Goal: Task Accomplishment & Management: Complete application form

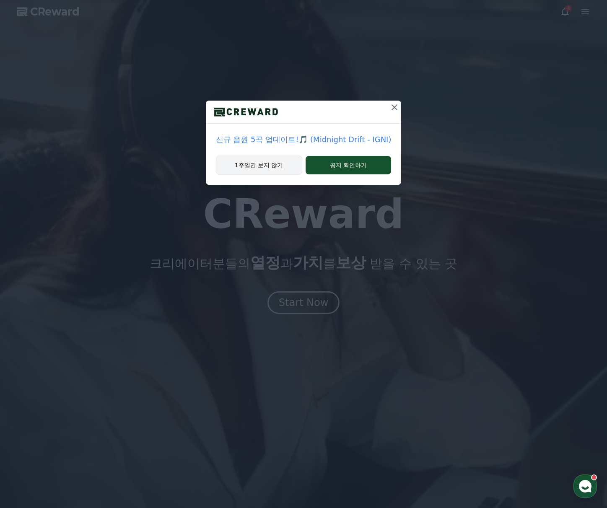
click at [279, 166] on button "1주일간 보지 않기" at bounding box center [259, 165] width 86 height 19
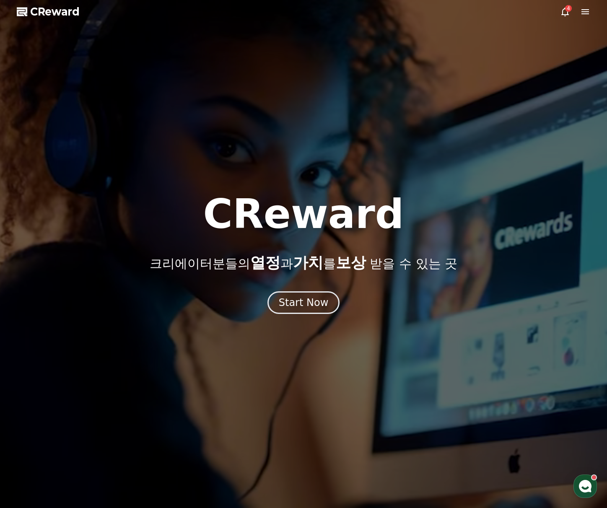
click at [567, 16] on icon at bounding box center [565, 12] width 10 height 10
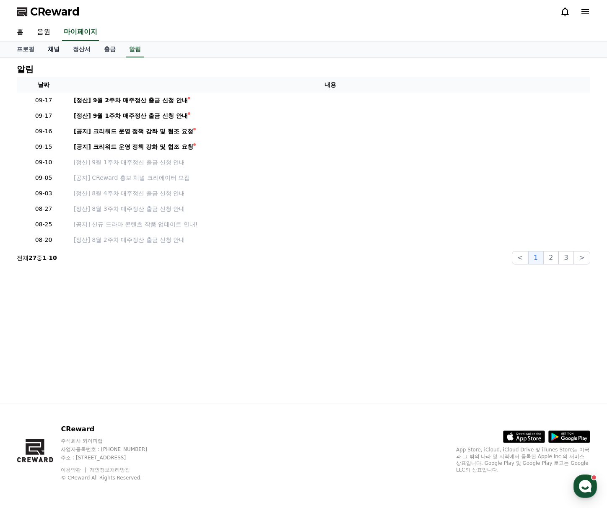
click at [48, 49] on link "채널" at bounding box center [53, 50] width 25 height 16
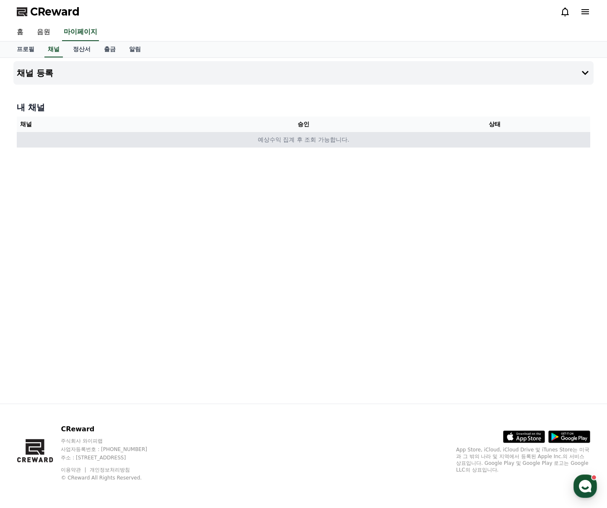
click at [433, 145] on td "예상수익 집계 후 조회 가능합니다." at bounding box center [303, 140] width 573 height 16
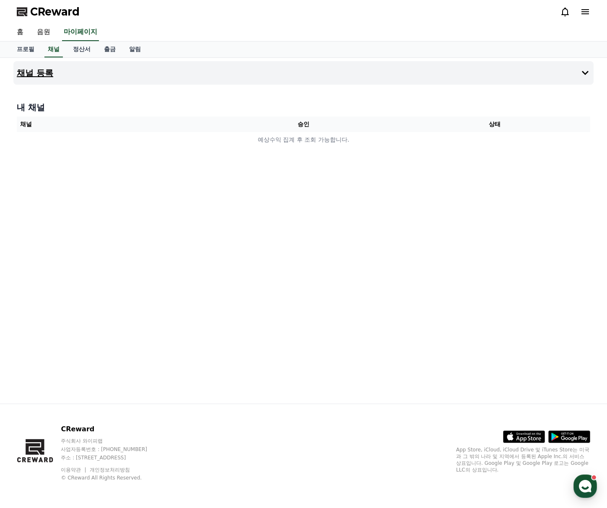
click at [579, 78] on button "채널 등록" at bounding box center [303, 72] width 580 height 23
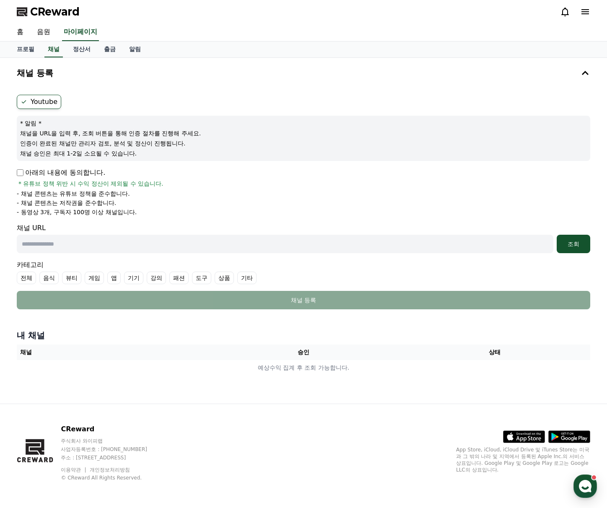
click at [40, 101] on label "Youtube" at bounding box center [39, 102] width 44 height 14
click at [16, 172] on div "Youtube * 알림 * 채널을 URL을 입력 후, 조회 버튼을 통해 인증 절차를 진행해 주세요. 인증이 완료된 채널만 관리자 검토, 분석 …" at bounding box center [303, 201] width 580 height 221
click at [17, 174] on div "Youtube * 알림 * 채널을 URL을 입력 후, 조회 버튼을 통해 인증 절차를 진행해 주세요. 인증이 완료된 채널만 관리자 검토, 분석 …" at bounding box center [303, 201] width 580 height 221
click at [57, 236] on input "text" at bounding box center [285, 244] width 537 height 18
click at [107, 249] on input "text" at bounding box center [285, 244] width 537 height 18
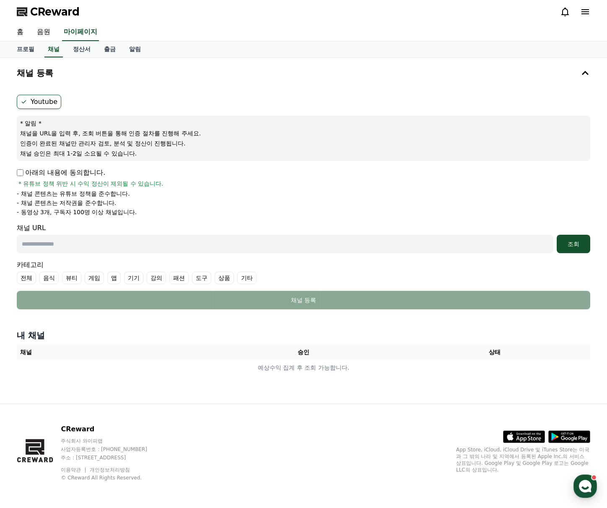
paste input "**********"
type input "**********"
click at [567, 241] on div "조회" at bounding box center [573, 244] width 27 height 8
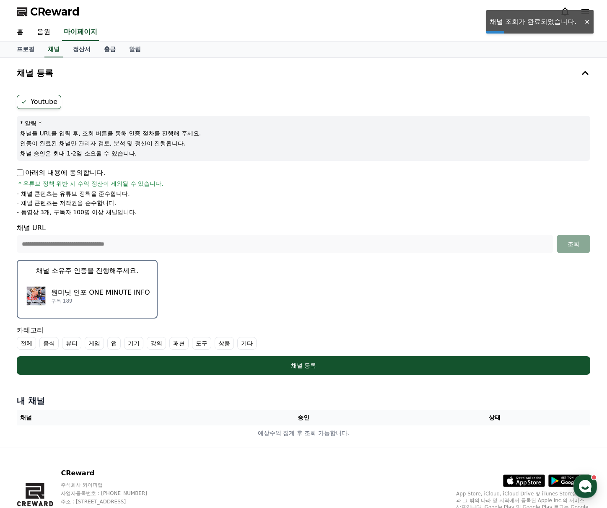
click at [117, 276] on button "채널 소유주 인증을 진행해주세요. 원미닛 인포 ONE MINUTE INFO 구독 189" at bounding box center [87, 289] width 141 height 59
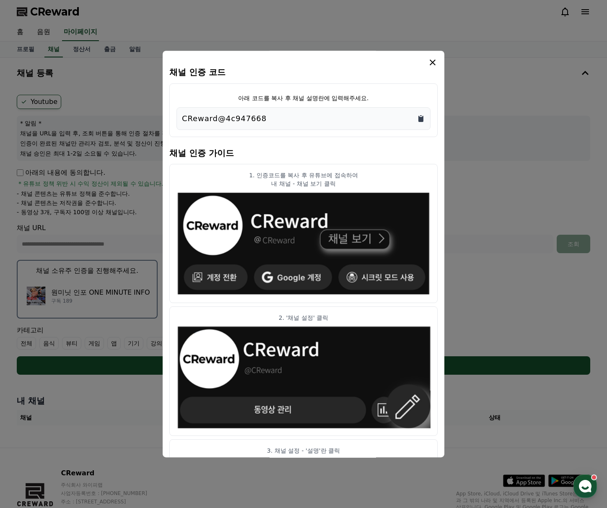
click at [420, 118] on icon "Copy to clipboard" at bounding box center [420, 119] width 5 height 6
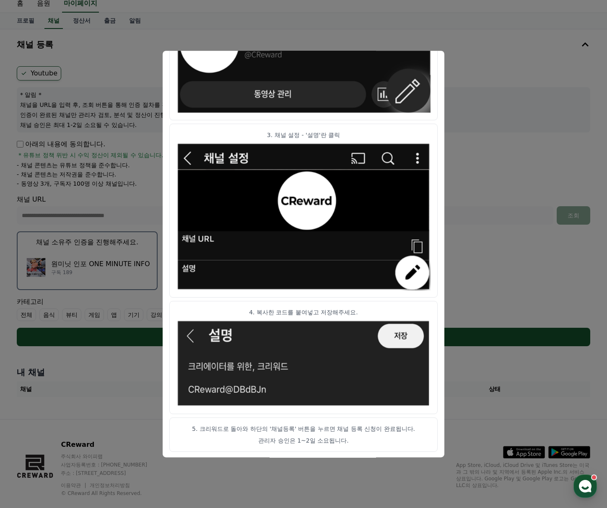
scroll to position [42, 0]
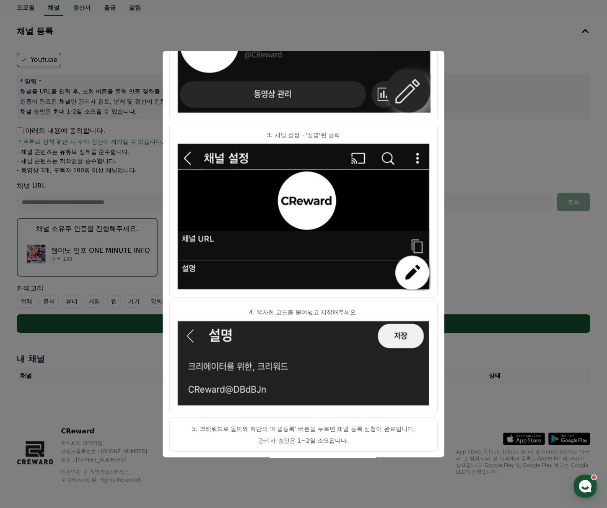
click at [512, 251] on button "close modal" at bounding box center [303, 254] width 607 height 508
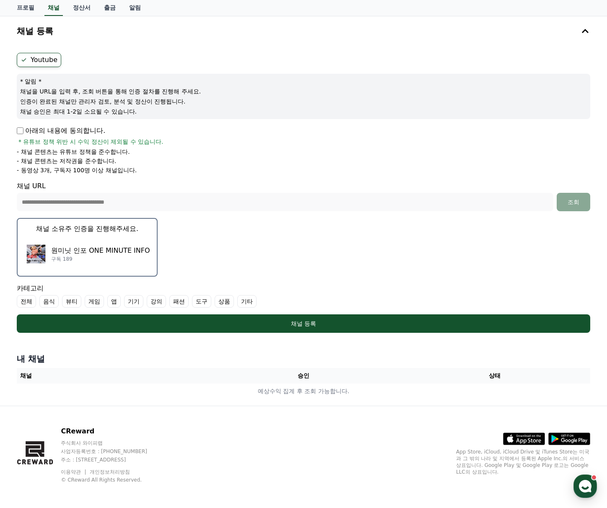
click at [92, 259] on p "구독 189" at bounding box center [100, 259] width 99 height 7
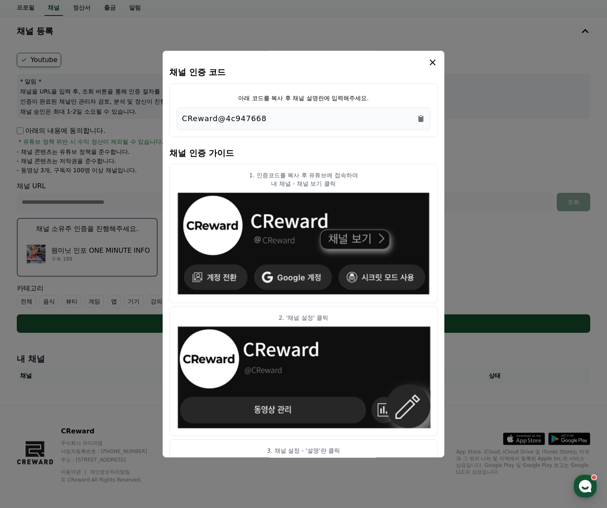
click at [540, 227] on button "close modal" at bounding box center [303, 254] width 607 height 508
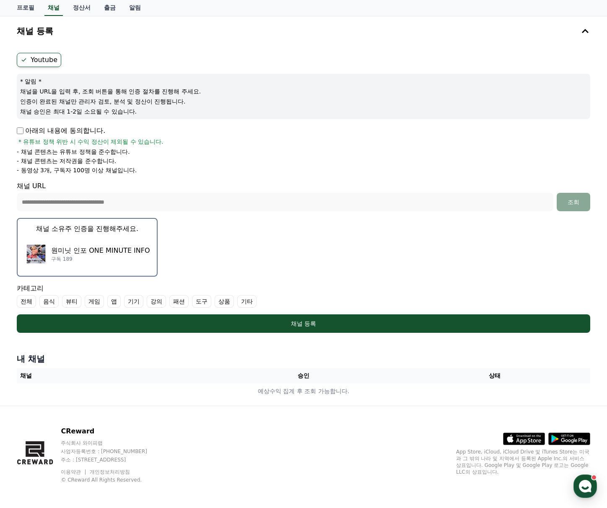
click at [245, 301] on label "기타" at bounding box center [246, 301] width 19 height 13
click at [118, 303] on label "앱" at bounding box center [113, 301] width 13 height 13
click at [146, 304] on label "기기" at bounding box center [143, 301] width 19 height 13
click at [236, 300] on label "상품" at bounding box center [244, 301] width 19 height 13
click at [244, 299] on label "상품" at bounding box center [249, 301] width 29 height 13
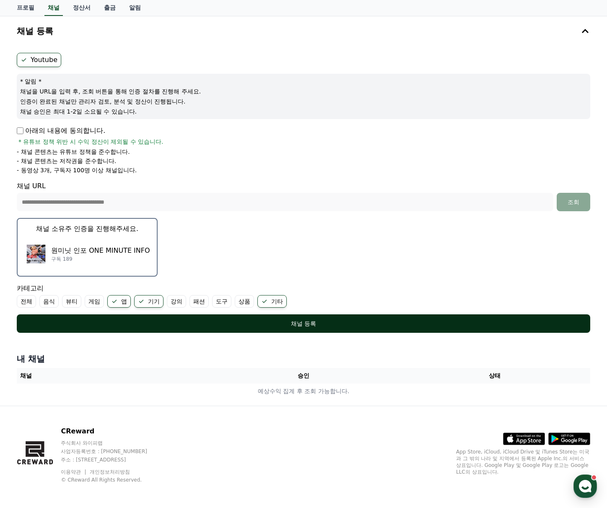
click at [215, 319] on div "채널 등록" at bounding box center [304, 323] width 540 height 8
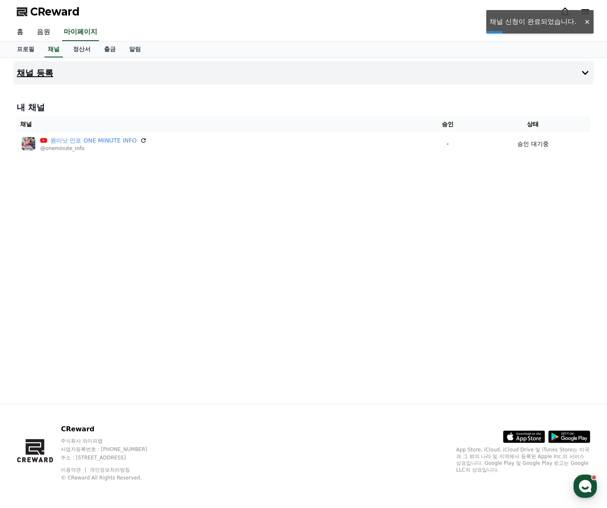
click at [110, 81] on button "채널 등록" at bounding box center [303, 72] width 580 height 23
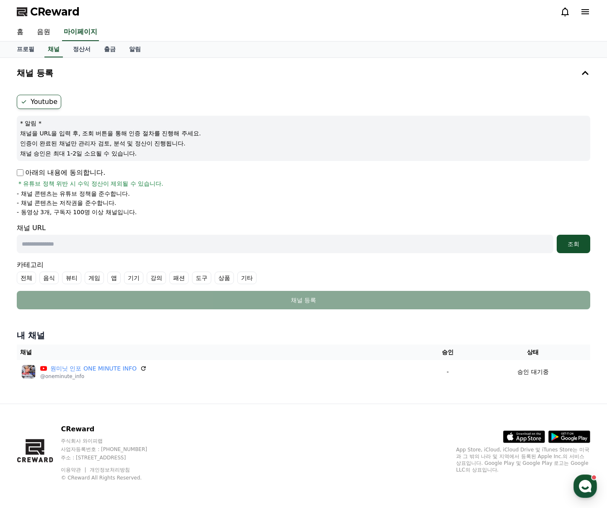
click at [43, 171] on p "아래의 내용에 동의합니다." at bounding box center [61, 173] width 88 height 10
click at [24, 170] on p "아래의 내용에 동의합니다." at bounding box center [61, 173] width 88 height 10
click at [158, 240] on input "text" at bounding box center [285, 244] width 537 height 18
paste input "**********"
type input "**********"
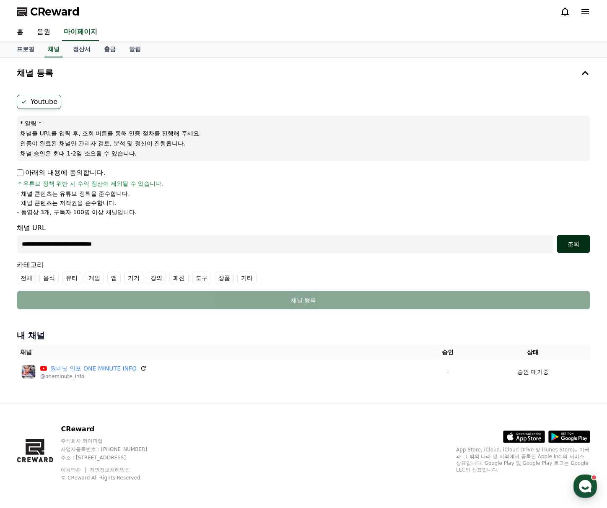
click at [573, 242] on div "조회" at bounding box center [573, 244] width 27 height 8
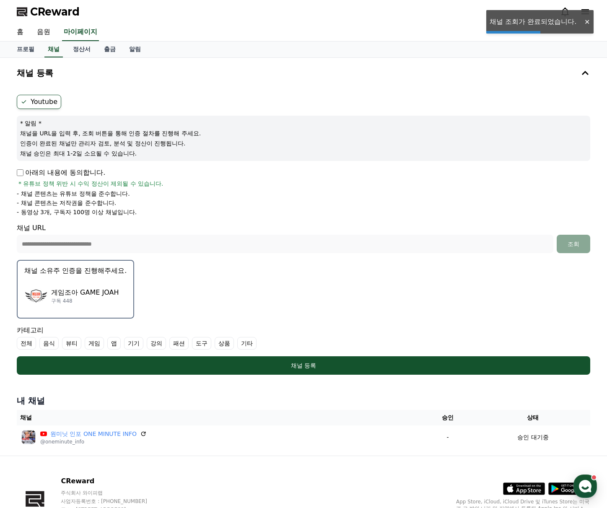
click at [57, 300] on p "구독 448" at bounding box center [84, 301] width 67 height 7
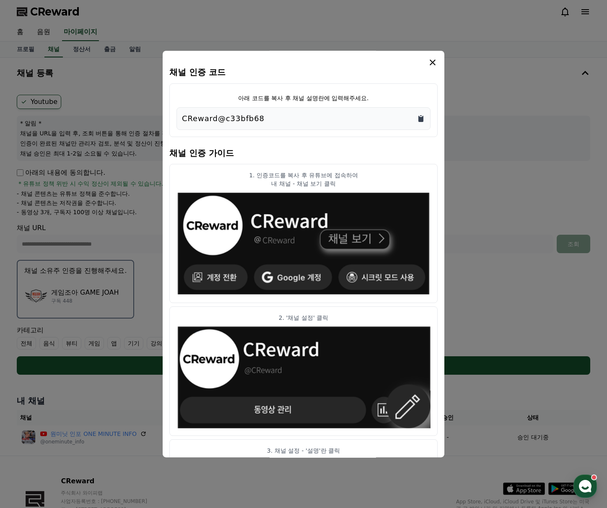
click at [419, 116] on icon "Copy to clipboard" at bounding box center [420, 119] width 5 height 6
click at [477, 115] on button "close modal" at bounding box center [303, 254] width 607 height 508
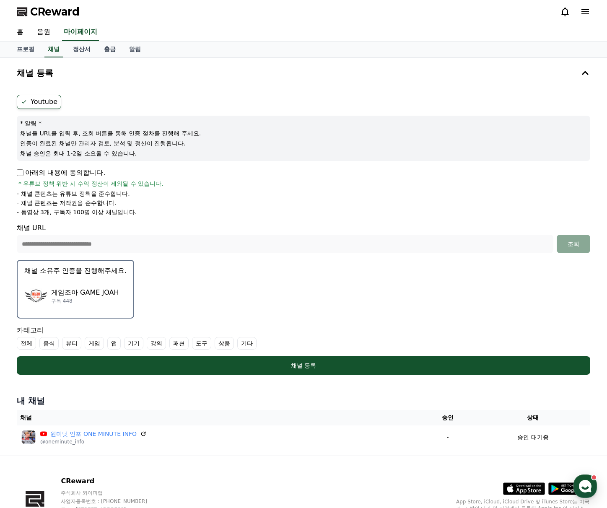
click at [93, 340] on label "게임" at bounding box center [94, 343] width 19 height 13
click at [226, 344] on label "상품" at bounding box center [234, 343] width 19 height 13
click at [138, 346] on label "기기" at bounding box center [143, 343] width 19 height 13
click at [125, 343] on label "앱" at bounding box center [123, 343] width 13 height 13
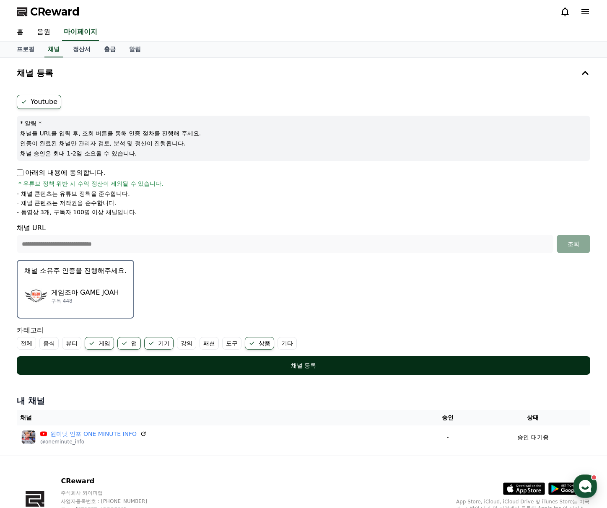
click at [170, 363] on div "채널 등록" at bounding box center [304, 365] width 540 height 8
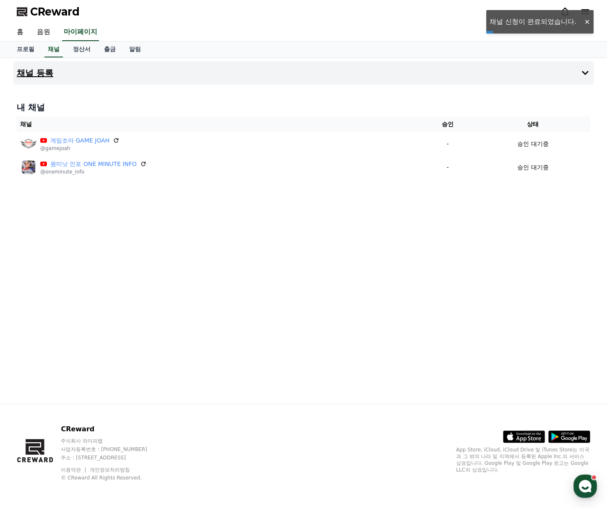
click at [66, 78] on button "채널 등록" at bounding box center [303, 72] width 580 height 23
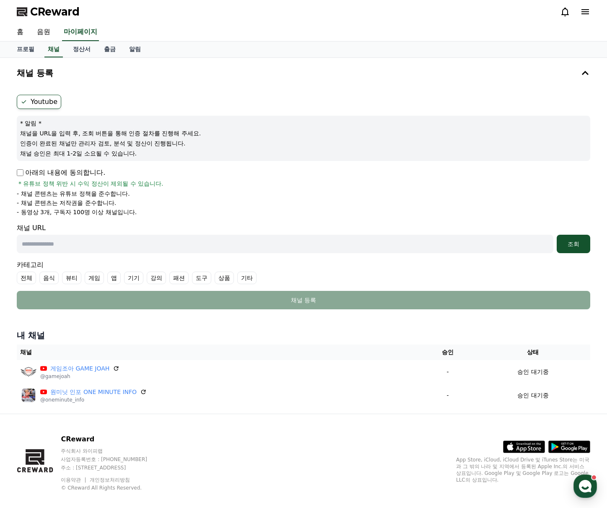
click at [158, 247] on input "text" at bounding box center [285, 244] width 537 height 18
paste input "**********"
type input "**********"
click at [574, 244] on div "조회" at bounding box center [573, 244] width 27 height 8
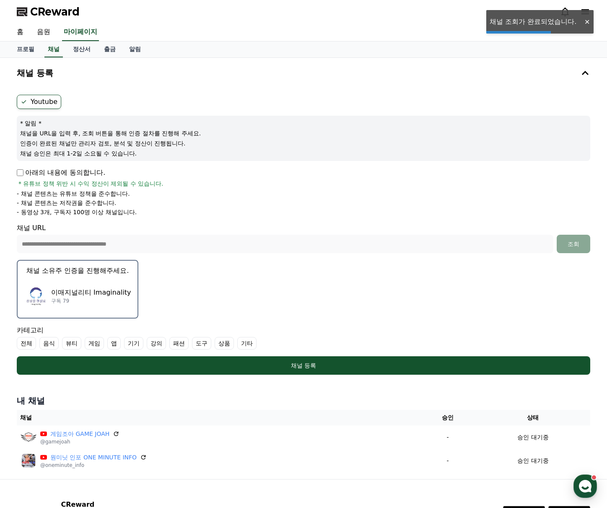
click at [77, 295] on p "이매지널리티 Imaginality" at bounding box center [91, 293] width 80 height 10
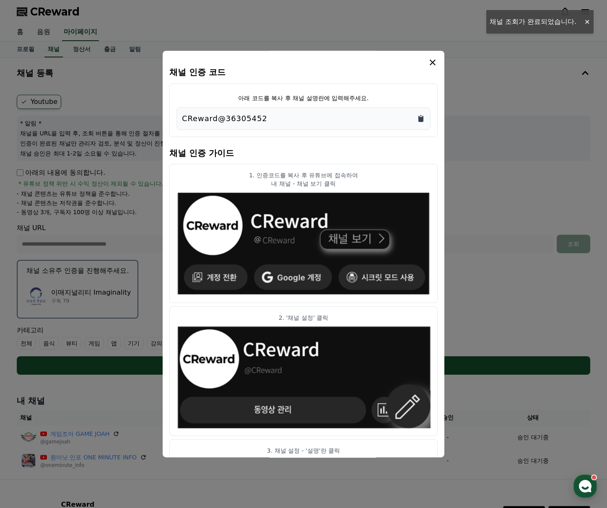
click at [421, 119] on icon "Copy to clipboard" at bounding box center [420, 119] width 5 height 6
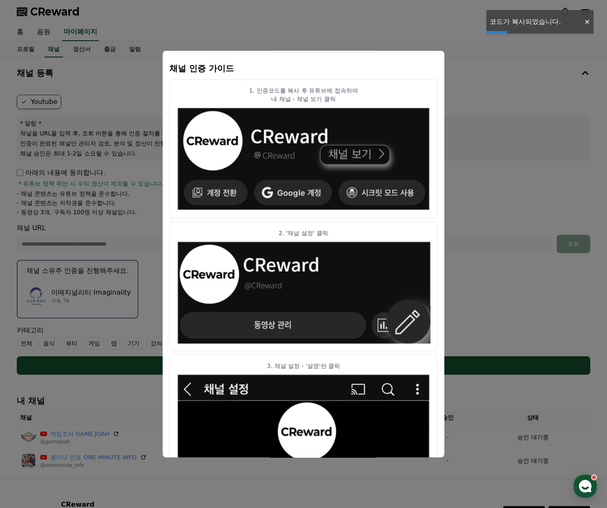
scroll to position [84, 0]
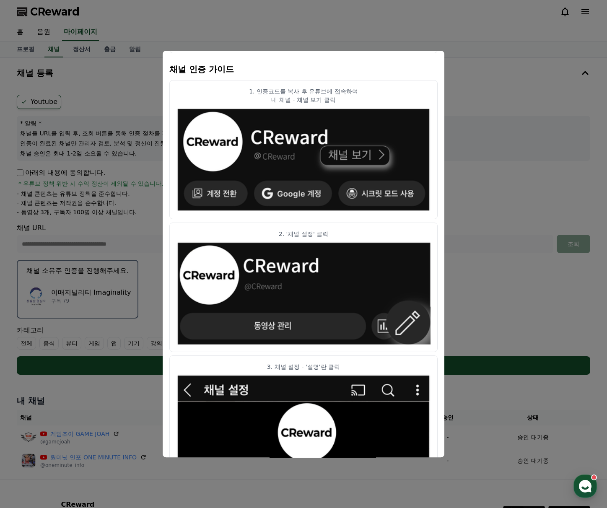
click at [495, 154] on button "close modal" at bounding box center [303, 254] width 607 height 508
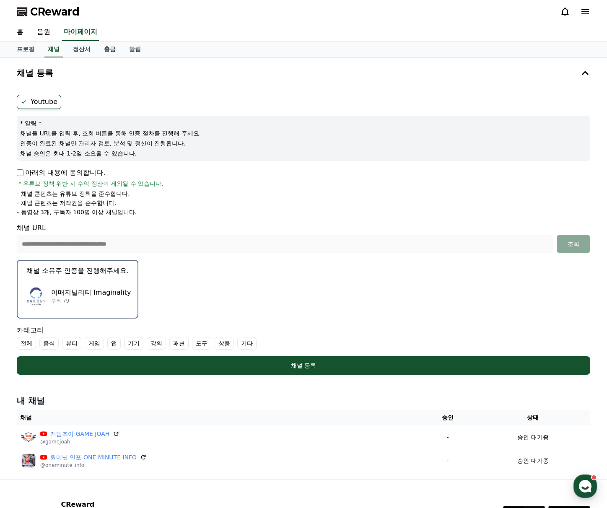
click at [237, 343] on label "기타" at bounding box center [246, 343] width 19 height 13
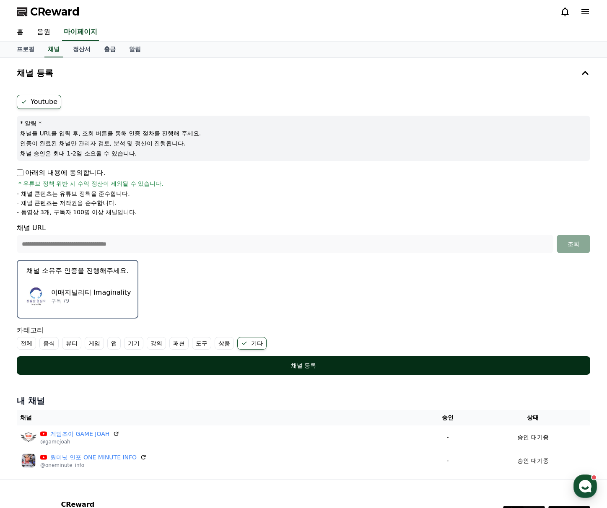
click at [185, 363] on div "채널 등록" at bounding box center [304, 365] width 540 height 8
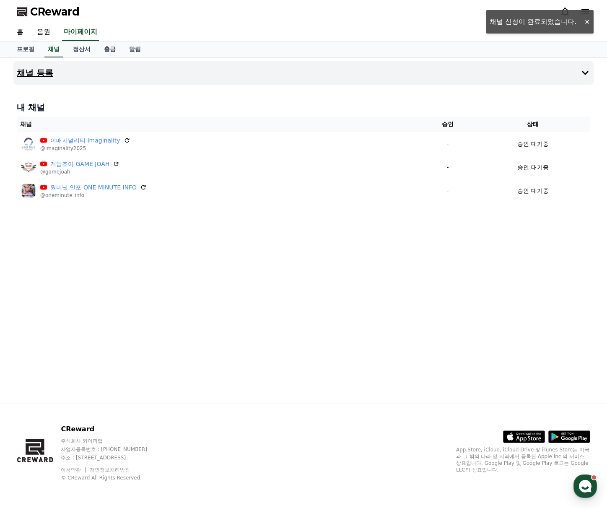
click at [151, 73] on button "채널 등록" at bounding box center [303, 72] width 580 height 23
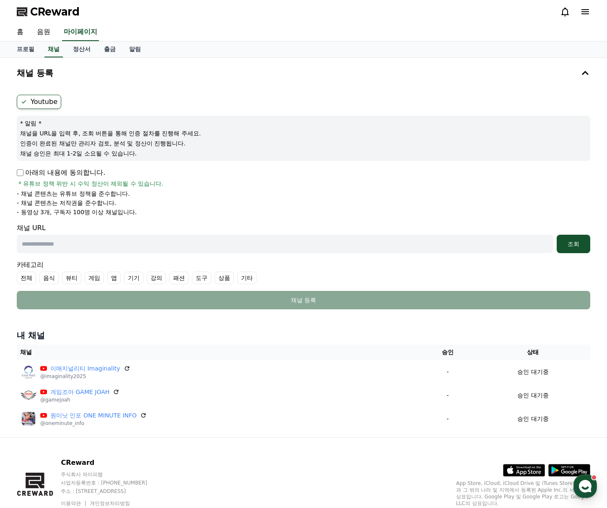
click at [29, 172] on p "아래의 내용에 동의합니다." at bounding box center [61, 173] width 88 height 10
click at [93, 246] on input "text" at bounding box center [285, 244] width 537 height 18
paste input "**********"
type input "**********"
click at [570, 241] on div "조회" at bounding box center [573, 244] width 27 height 8
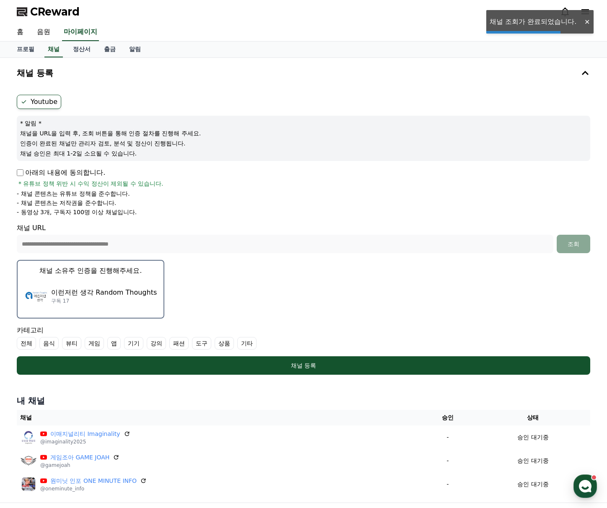
click at [122, 294] on p "이런저런 생각 Random Thoughts" at bounding box center [104, 293] width 106 height 10
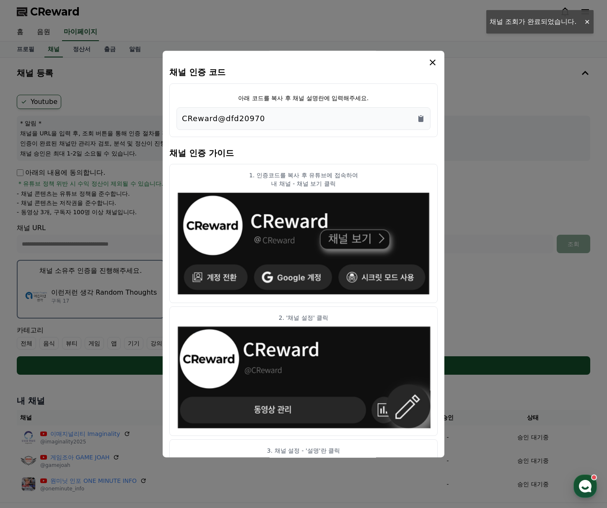
click at [425, 115] on div "CReward@dfd20970" at bounding box center [303, 118] width 254 height 23
click at [422, 121] on icon "Copy to clipboard" at bounding box center [420, 119] width 5 height 6
click at [431, 65] on icon "modal" at bounding box center [433, 62] width 10 height 10
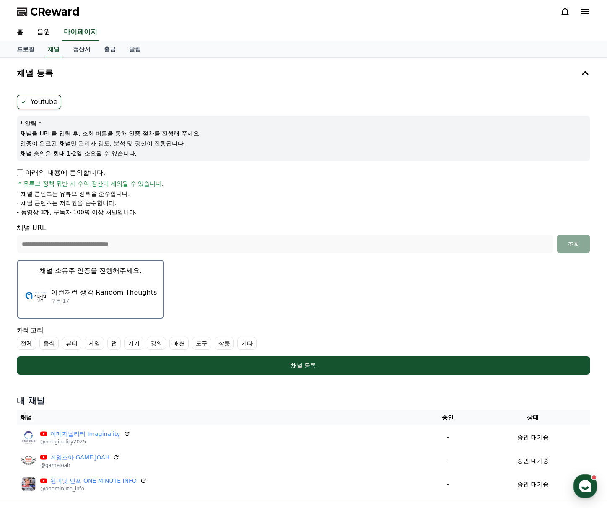
click at [239, 342] on label "기타" at bounding box center [246, 343] width 19 height 13
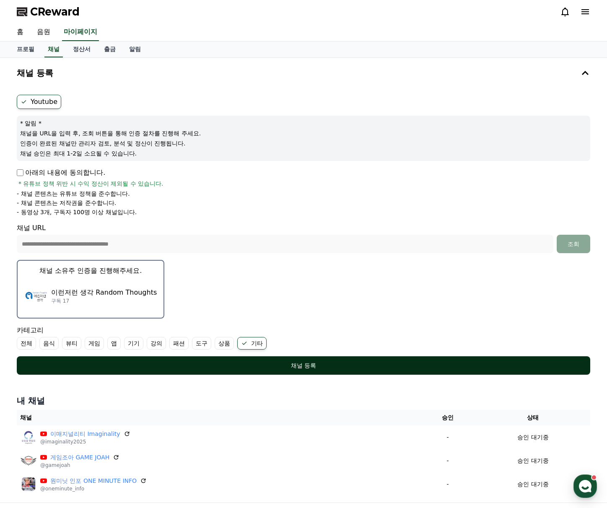
click at [417, 357] on button "채널 등록" at bounding box center [303, 365] width 573 height 18
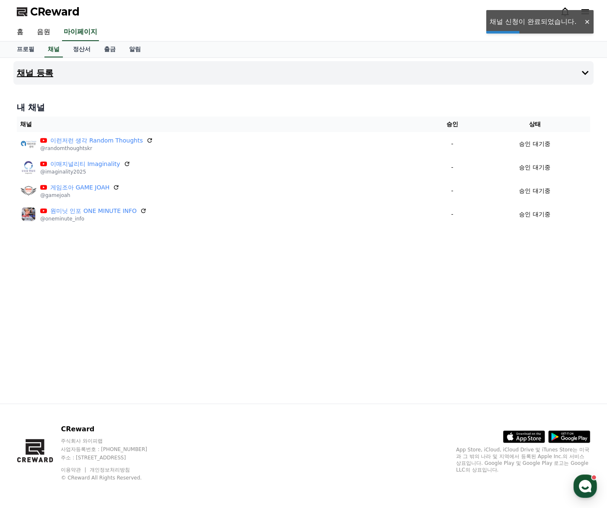
click at [537, 70] on button "채널 등록" at bounding box center [303, 72] width 580 height 23
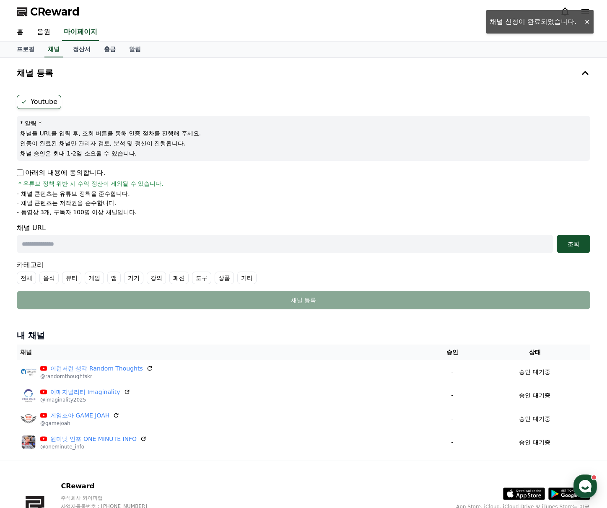
click at [39, 169] on p "아래의 내용에 동의합니다." at bounding box center [61, 173] width 88 height 10
click at [39, 173] on p "아래의 내용에 동의합니다." at bounding box center [61, 173] width 88 height 10
click at [94, 244] on input "text" at bounding box center [285, 244] width 537 height 18
paste input "**********"
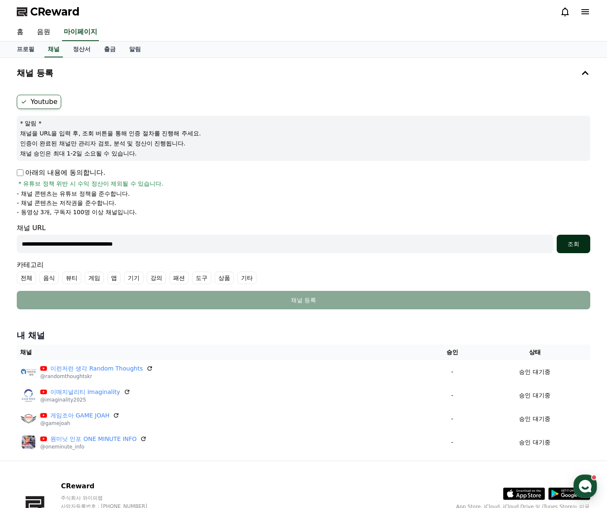
type input "**********"
click at [575, 247] on button "조회" at bounding box center [574, 244] width 34 height 18
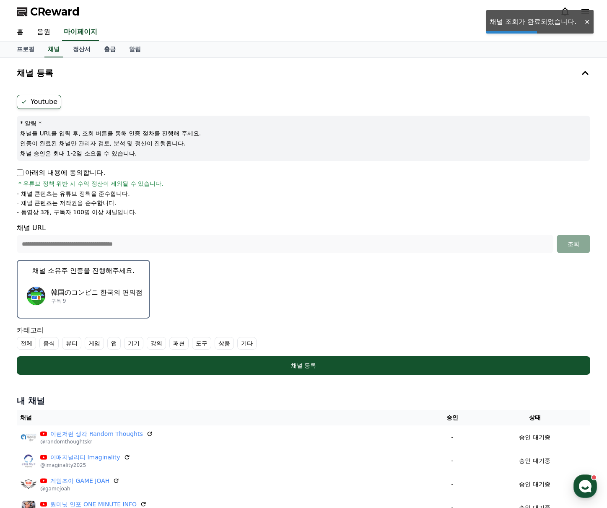
click at [96, 282] on div "韓国のコンビニ 한국의 편의점 구독 9" at bounding box center [83, 296] width 118 height 34
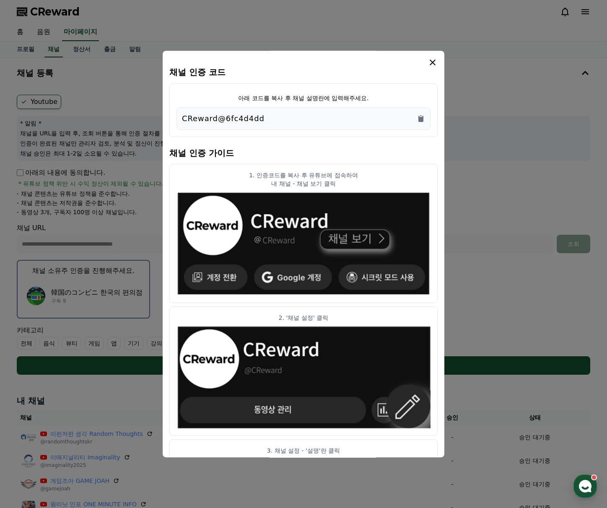
click at [417, 119] on div "CReward@6fc4d4dd" at bounding box center [303, 119] width 243 height 12
click at [422, 115] on icon "Copy to clipboard" at bounding box center [421, 115] width 2 height 1
click at [437, 59] on icon "modal" at bounding box center [433, 62] width 10 height 10
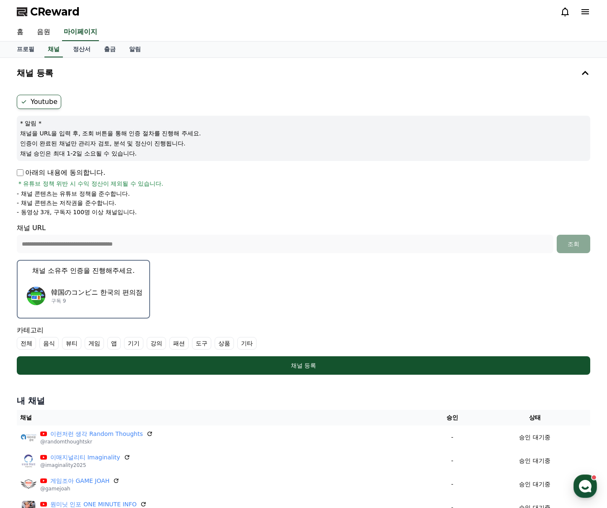
click at [46, 344] on label "음식" at bounding box center [48, 343] width 19 height 13
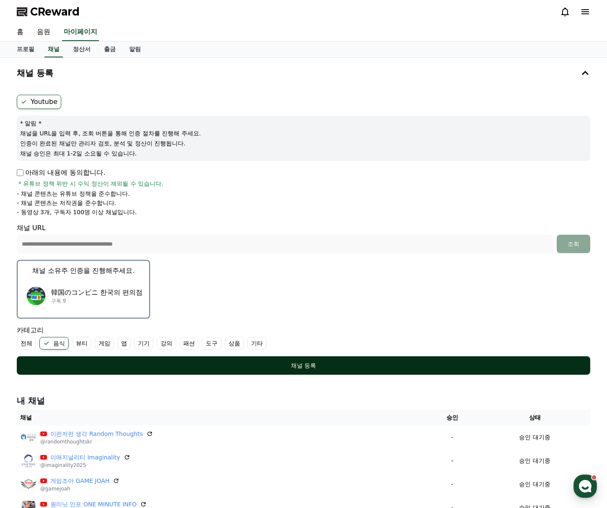
click at [343, 366] on div "채널 등록" at bounding box center [304, 365] width 540 height 8
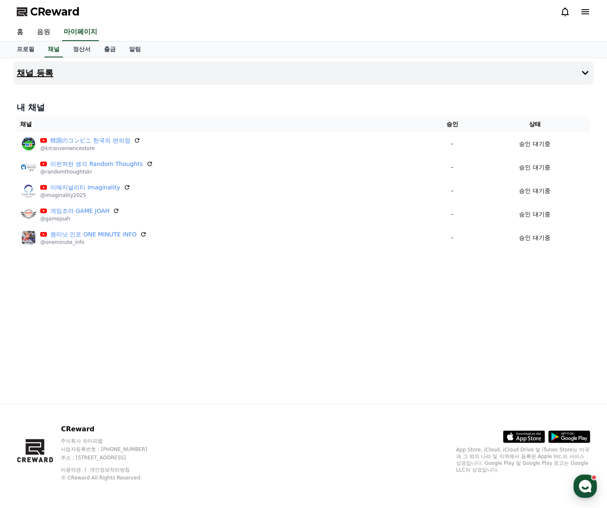
click at [107, 64] on button "채널 등록" at bounding box center [303, 72] width 580 height 23
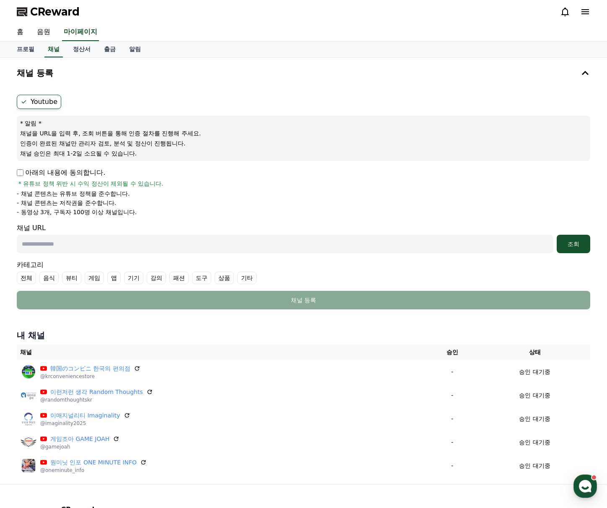
click at [37, 154] on p "채널 승인은 최대 1-2일 소요될 수 있습니다." at bounding box center [303, 153] width 567 height 8
click at [36, 165] on form "Youtube * 알림 * 채널을 URL을 입력 후, 조회 버튼을 통해 인증 절차를 진행해 주세요. 인증이 완료된 채널만 관리자 검토, 분석 …" at bounding box center [303, 202] width 573 height 215
click at [23, 171] on p "아래의 내용에 동의합니다." at bounding box center [61, 173] width 88 height 10
click at [148, 243] on input "text" at bounding box center [285, 244] width 537 height 18
paste input "**********"
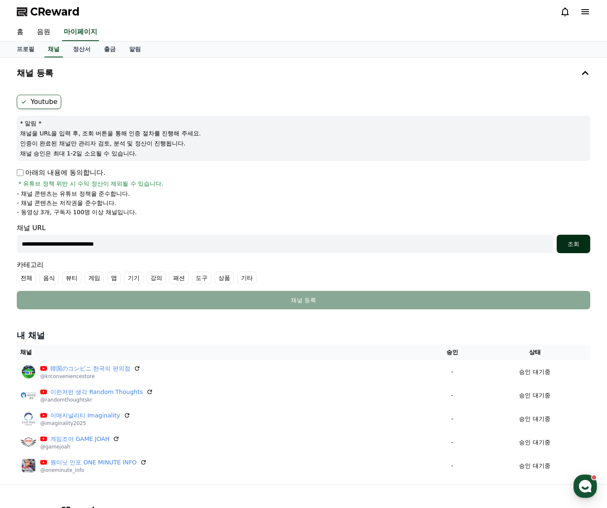
type input "**********"
click at [571, 246] on div "조회" at bounding box center [573, 244] width 27 height 8
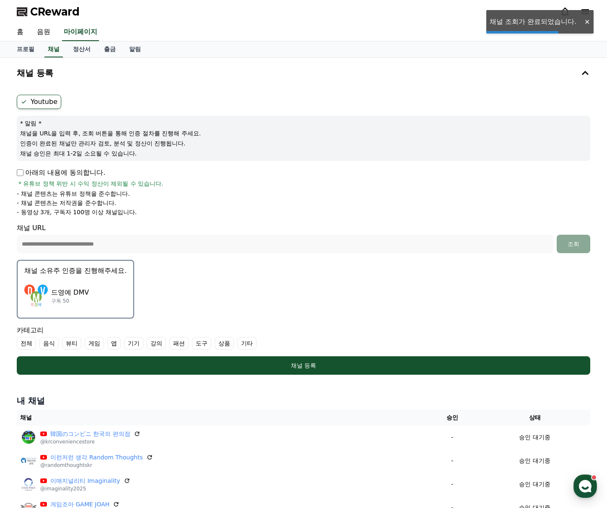
click at [88, 286] on div "드영예 DMV 구독 50" at bounding box center [75, 296] width 102 height 34
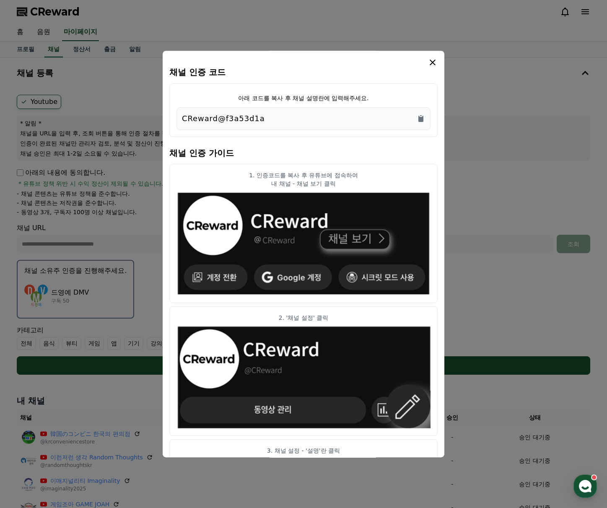
click at [415, 119] on div "CReward@f3a53d1a" at bounding box center [303, 119] width 243 height 12
click at [424, 119] on icon "Copy to clipboard" at bounding box center [421, 118] width 8 height 8
click at [431, 60] on icon "modal" at bounding box center [433, 62] width 10 height 10
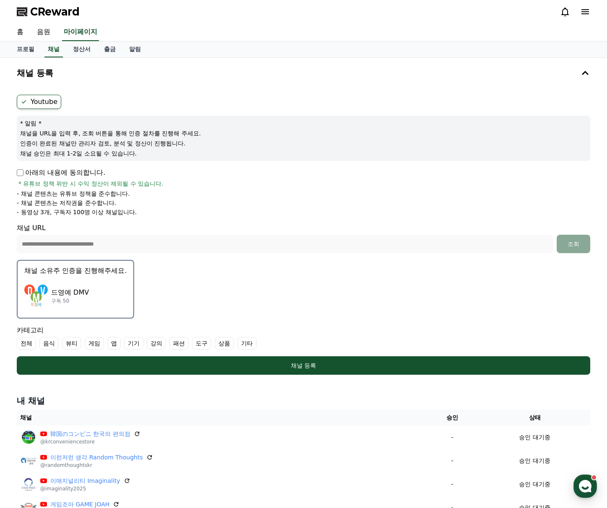
click at [244, 343] on label "기타" at bounding box center [246, 343] width 19 height 13
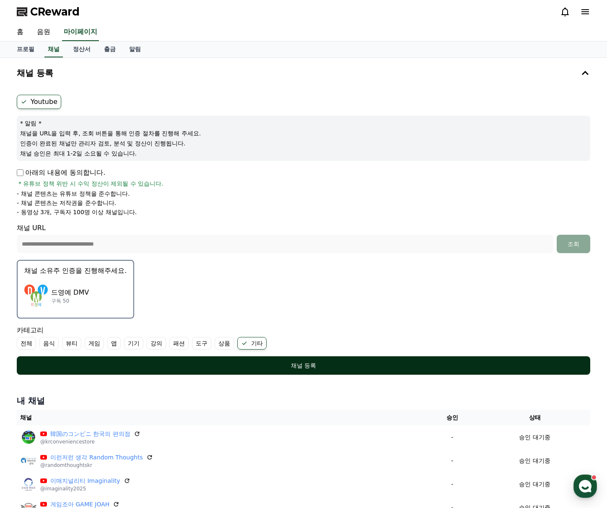
click at [266, 365] on div "채널 등록" at bounding box center [304, 365] width 540 height 8
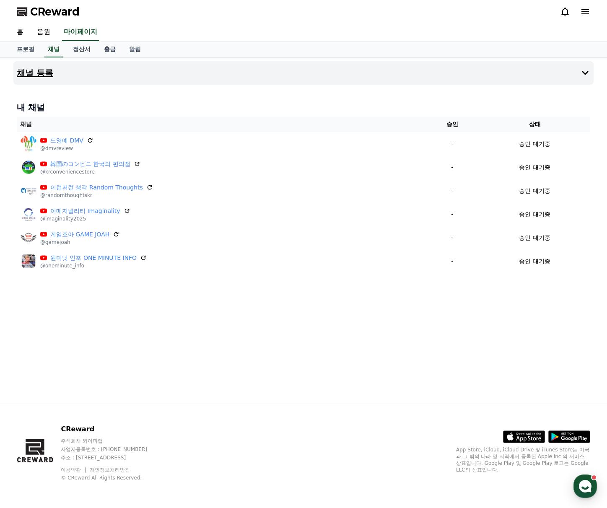
click at [143, 65] on button "채널 등록" at bounding box center [303, 72] width 580 height 23
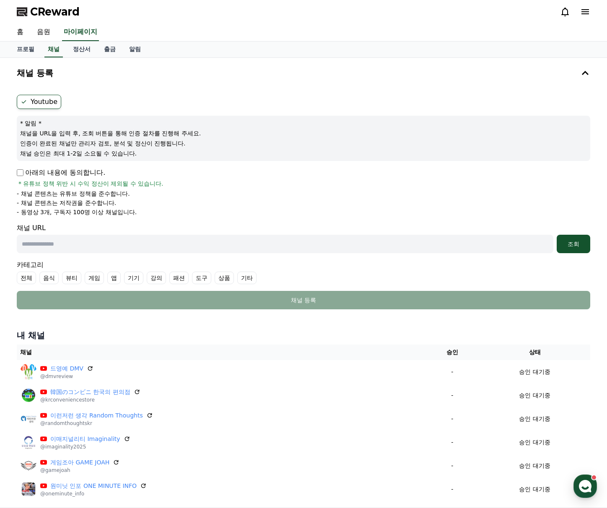
click at [128, 239] on input "text" at bounding box center [285, 244] width 537 height 18
paste input "**********"
type input "**********"
click at [572, 241] on div "조회" at bounding box center [573, 244] width 27 height 8
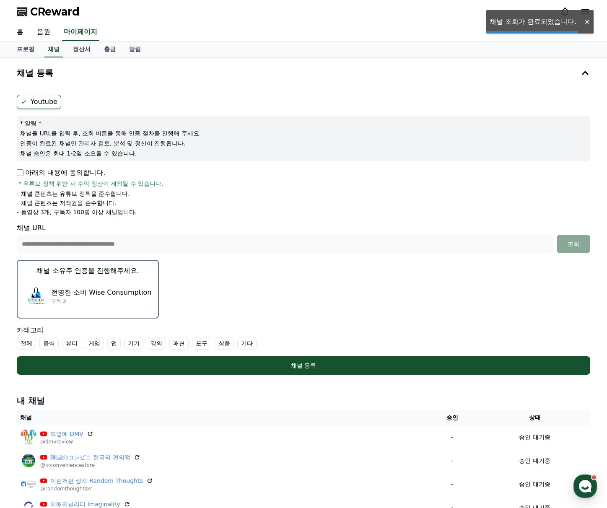
click at [117, 290] on p "현명한 소비 Wise Consumption" at bounding box center [101, 293] width 100 height 10
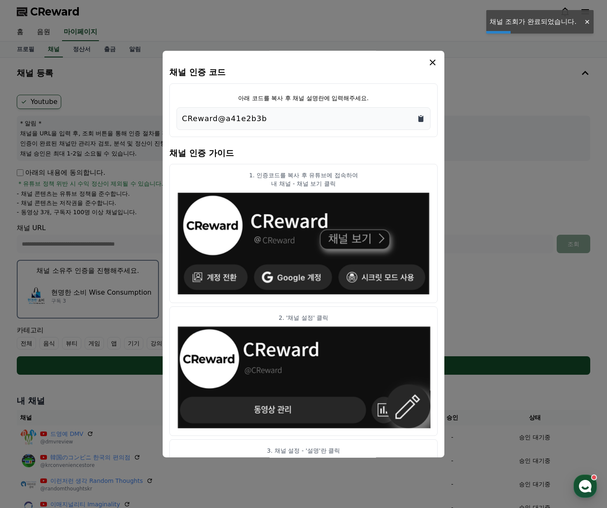
click at [425, 119] on div "CReward@a41e2b3b" at bounding box center [303, 118] width 254 height 23
click at [417, 117] on icon "Copy to clipboard" at bounding box center [421, 118] width 8 height 8
click at [445, 58] on button "close modal" at bounding box center [303, 254] width 607 height 508
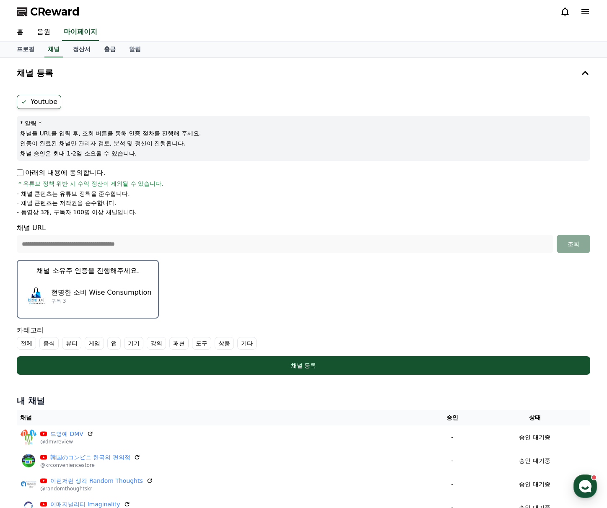
click at [221, 340] on label "상품" at bounding box center [224, 343] width 19 height 13
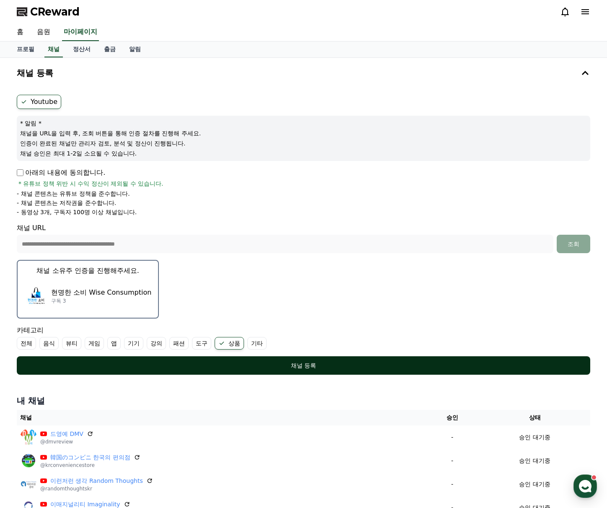
click at [450, 362] on div "채널 등록" at bounding box center [304, 365] width 540 height 8
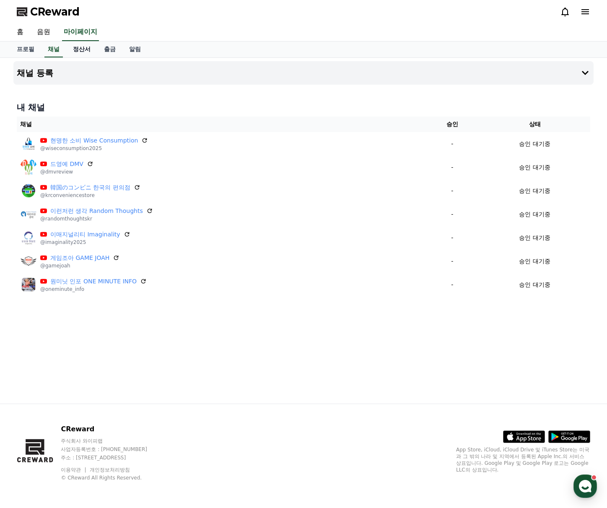
click at [91, 53] on link "정산서" at bounding box center [81, 50] width 31 height 16
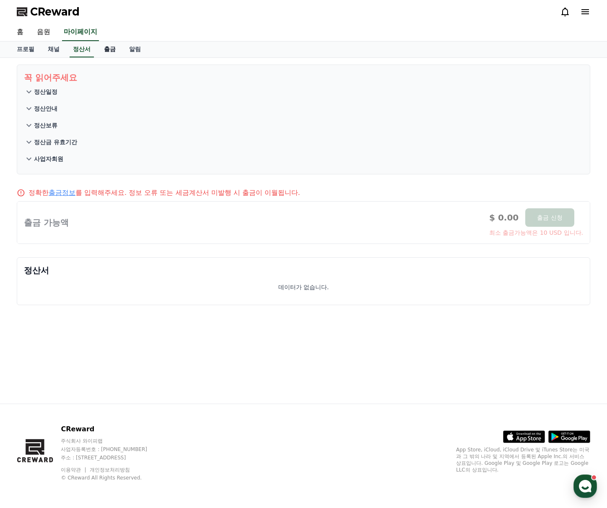
click at [108, 52] on link "출금" at bounding box center [109, 50] width 25 height 16
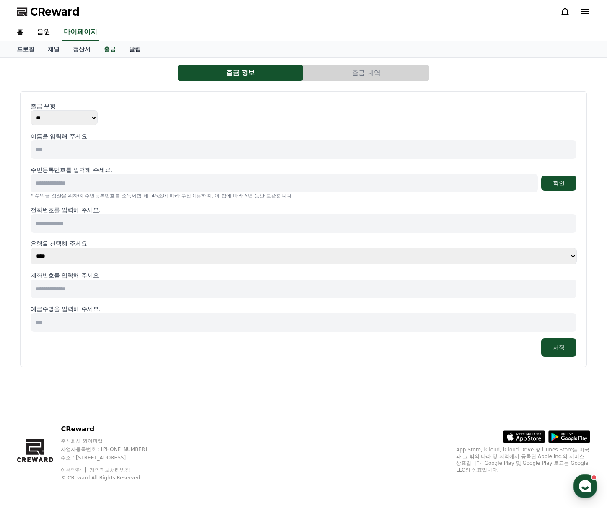
click at [126, 46] on link "알림" at bounding box center [134, 50] width 25 height 16
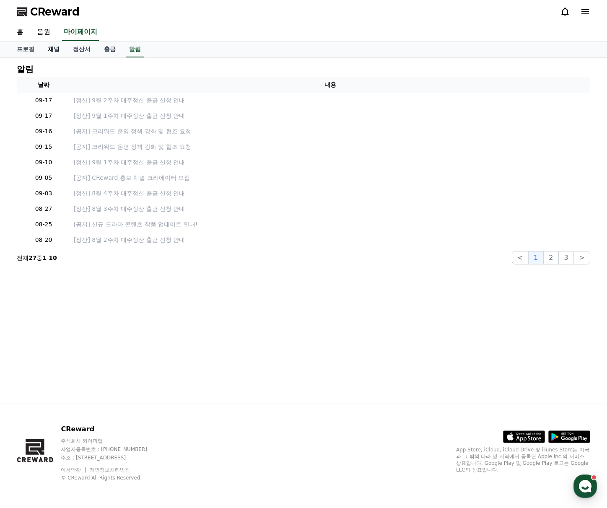
click at [52, 53] on link "채널" at bounding box center [53, 50] width 25 height 16
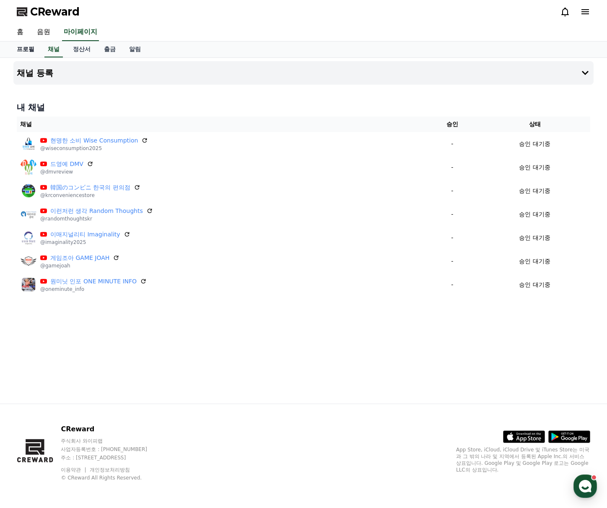
click at [30, 52] on link "프로필" at bounding box center [25, 50] width 31 height 16
select select "**********"
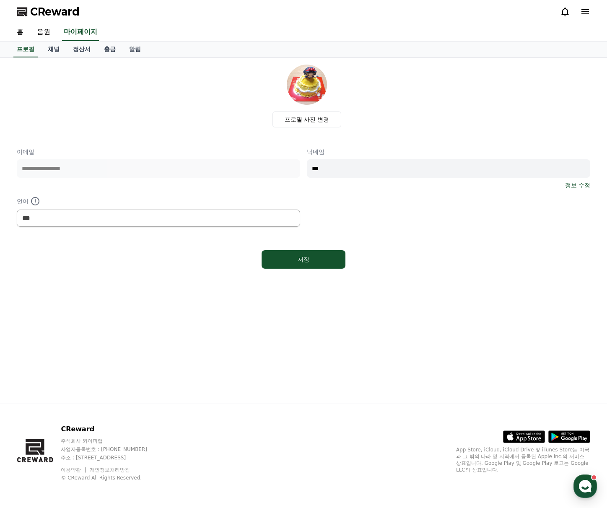
drag, startPoint x: 341, startPoint y: 167, endPoint x: 308, endPoint y: 174, distance: 33.7
click at [308, 173] on input "***" at bounding box center [448, 168] width 283 height 18
click at [378, 139] on div "**********" at bounding box center [303, 169] width 573 height 208
click at [47, 32] on link "음원" at bounding box center [43, 32] width 27 height 18
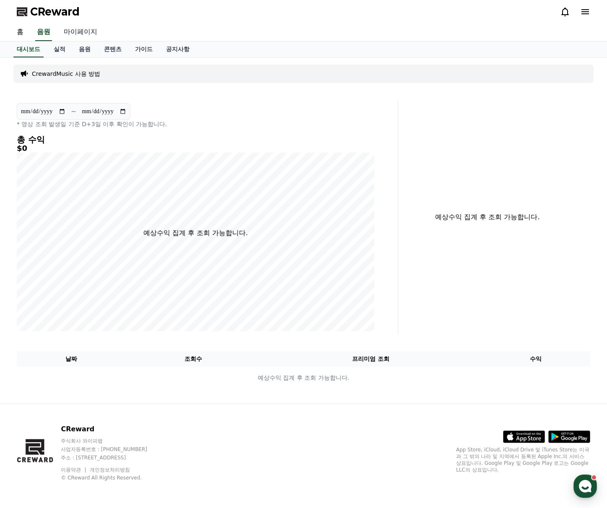
click at [77, 36] on link "마이페이지" at bounding box center [80, 32] width 47 height 18
select select "**********"
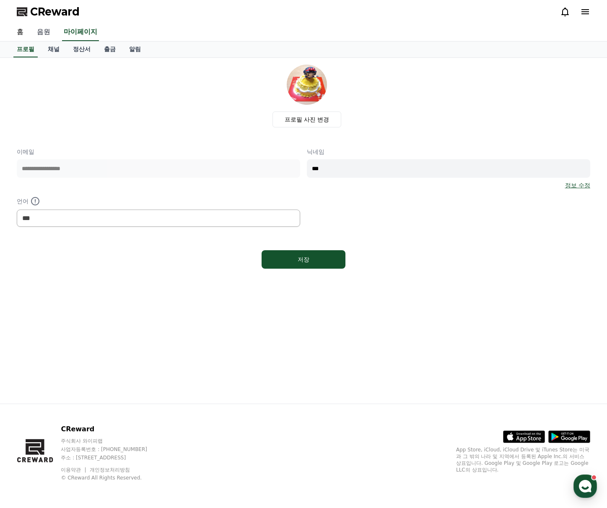
click at [57, 29] on div "홈 음원 마이페이지" at bounding box center [303, 32] width 587 height 18
click at [46, 32] on link "음원" at bounding box center [43, 32] width 27 height 18
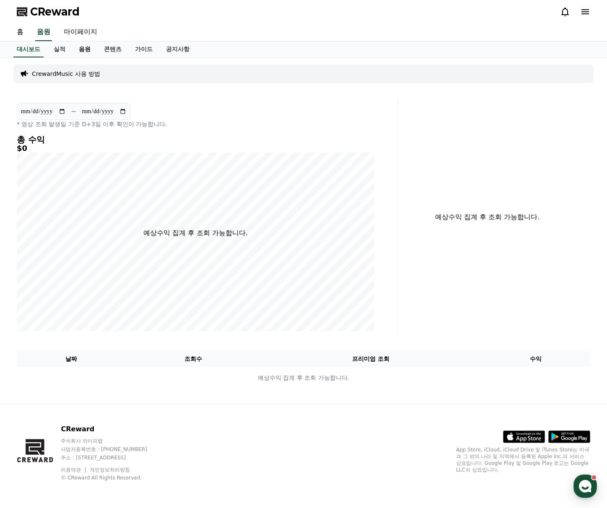
click at [83, 46] on link "음원" at bounding box center [84, 50] width 25 height 16
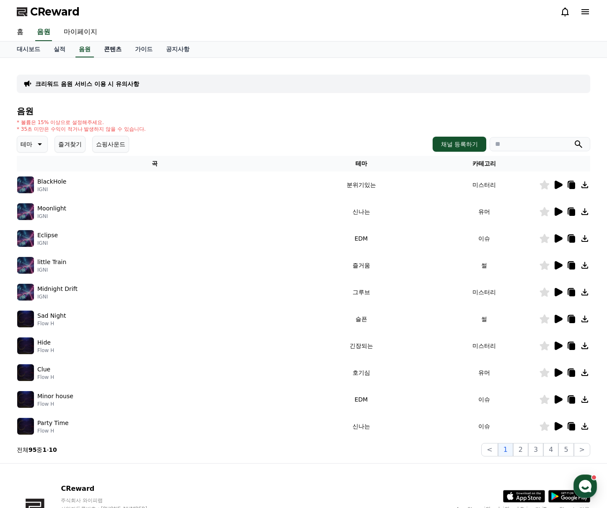
click at [111, 49] on link "콘텐츠" at bounding box center [112, 50] width 31 height 16
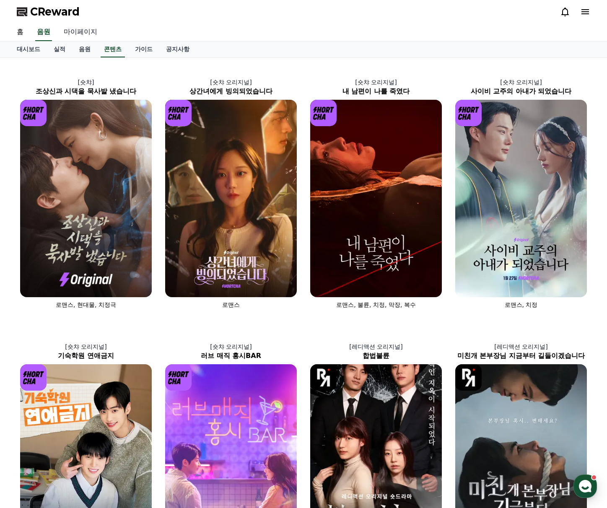
click at [86, 30] on link "마이페이지" at bounding box center [80, 32] width 47 height 18
select select "**********"
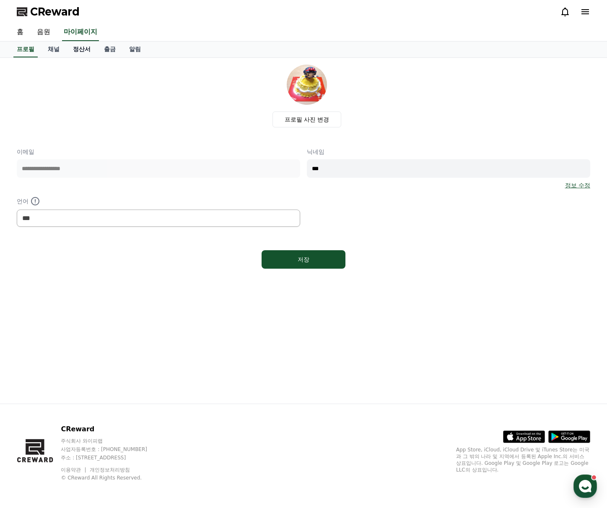
click at [68, 46] on link "정산서" at bounding box center [81, 50] width 31 height 16
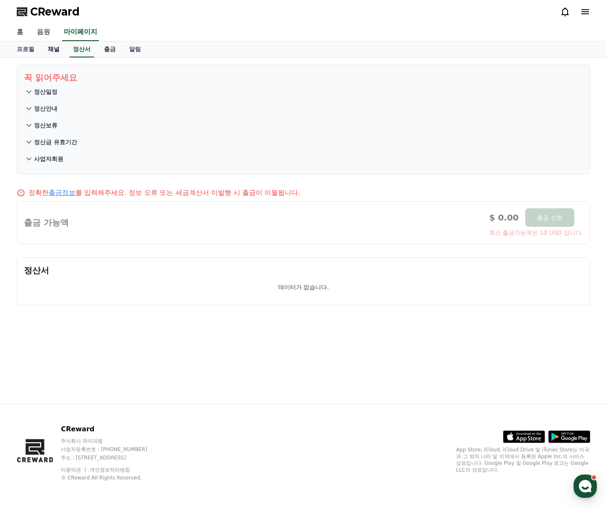
click at [50, 49] on link "채널" at bounding box center [53, 50] width 25 height 16
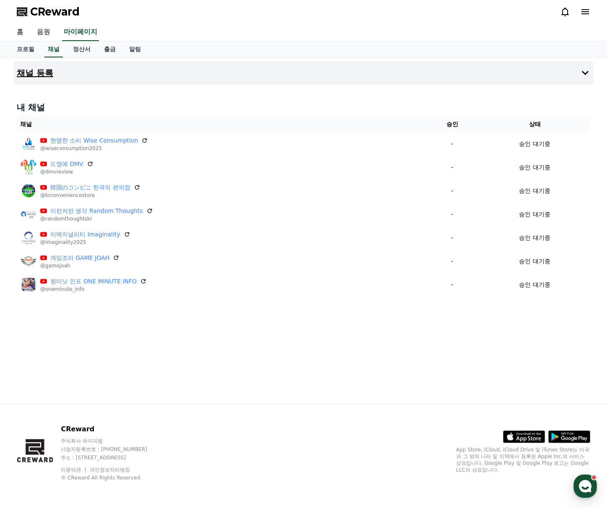
click at [460, 80] on button "채널 등록" at bounding box center [303, 72] width 580 height 23
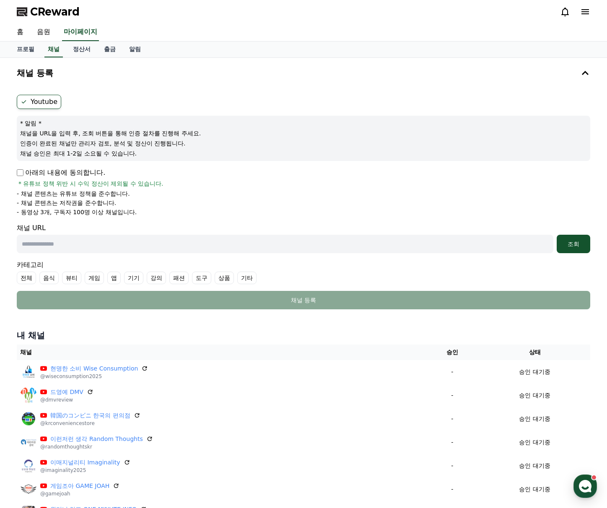
click at [29, 162] on form "Youtube * 알림 * 채널을 URL을 입력 후, 조회 버튼을 통해 인증 절차를 진행해 주세요. 인증이 완료된 채널만 관리자 검토, 분석 …" at bounding box center [303, 202] width 573 height 215
click at [67, 236] on input "text" at bounding box center [285, 244] width 537 height 18
paste input "**********"
type input "**********"
click at [569, 249] on button "조회" at bounding box center [574, 244] width 34 height 18
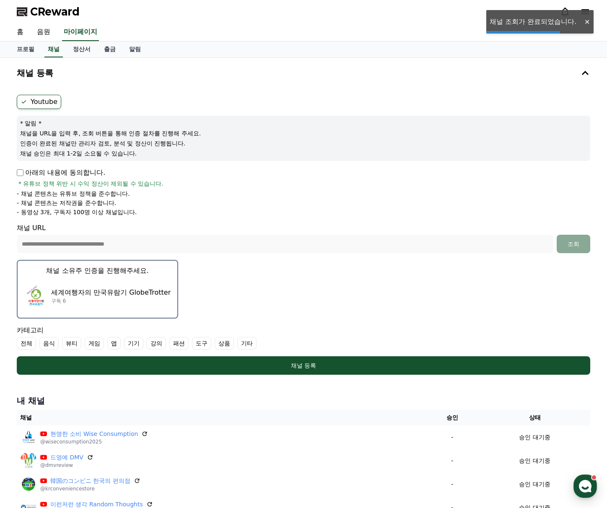
click at [74, 285] on div "세계여행자의 만국유람기 GlobeTrotter 구독 6" at bounding box center [97, 296] width 146 height 34
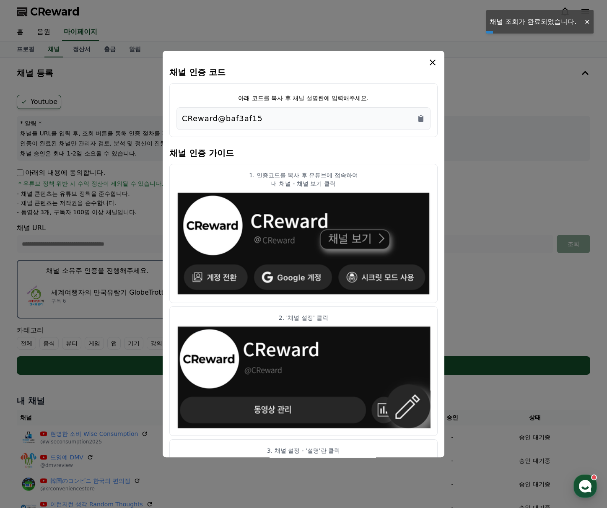
click at [424, 112] on div "CReward@baf3af15" at bounding box center [303, 118] width 254 height 23
click at [423, 116] on icon "Copy to clipboard" at bounding box center [420, 119] width 5 height 6
click at [486, 98] on button "close modal" at bounding box center [303, 254] width 607 height 508
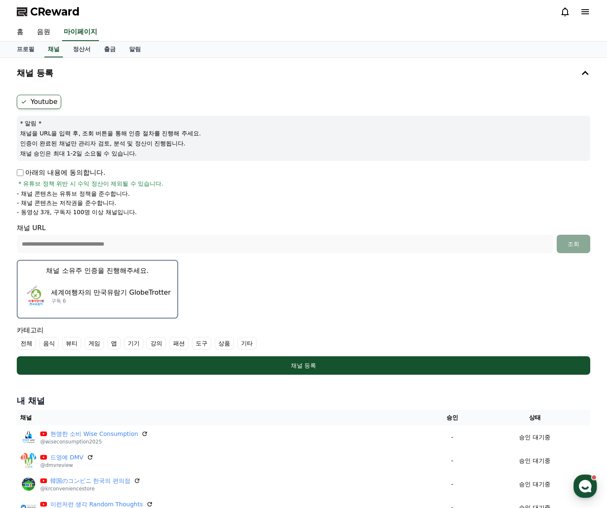
click at [241, 344] on label "기타" at bounding box center [246, 343] width 19 height 13
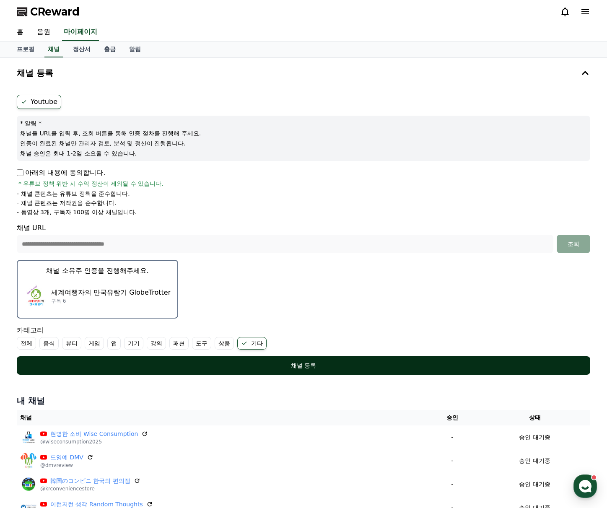
click at [361, 364] on div "채널 등록" at bounding box center [304, 365] width 540 height 8
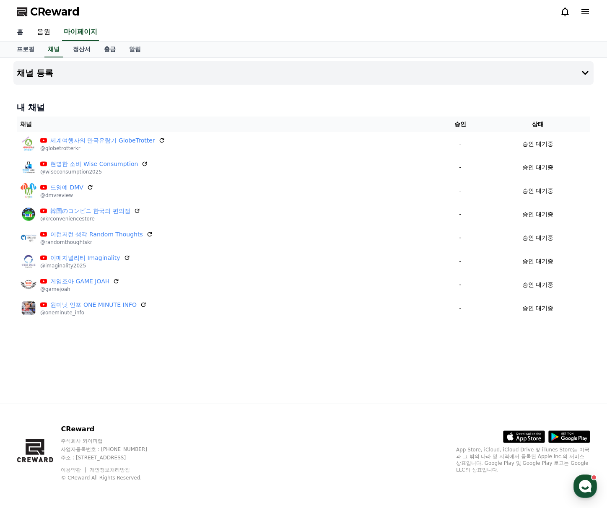
click at [23, 32] on link "홈" at bounding box center [20, 32] width 20 height 18
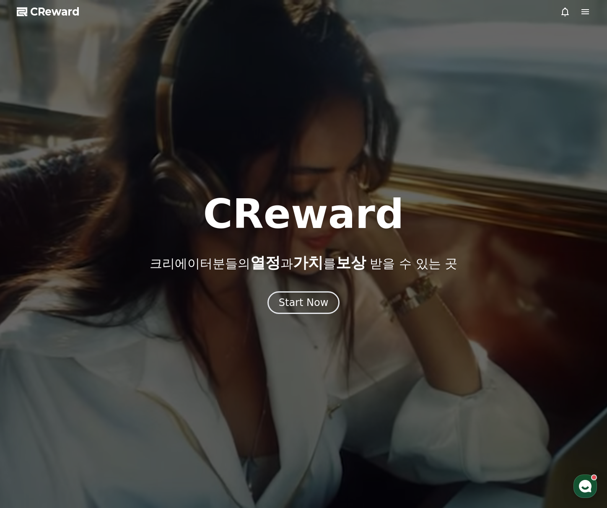
click at [61, 12] on span "CReward" at bounding box center [54, 11] width 49 height 13
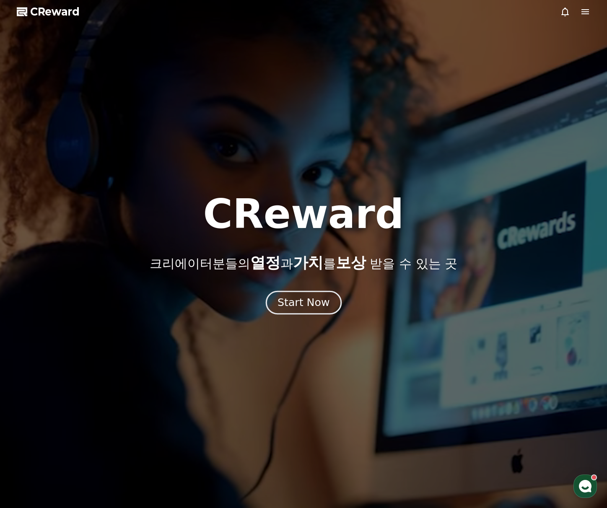
click at [318, 310] on button "Start Now" at bounding box center [303, 303] width 76 height 24
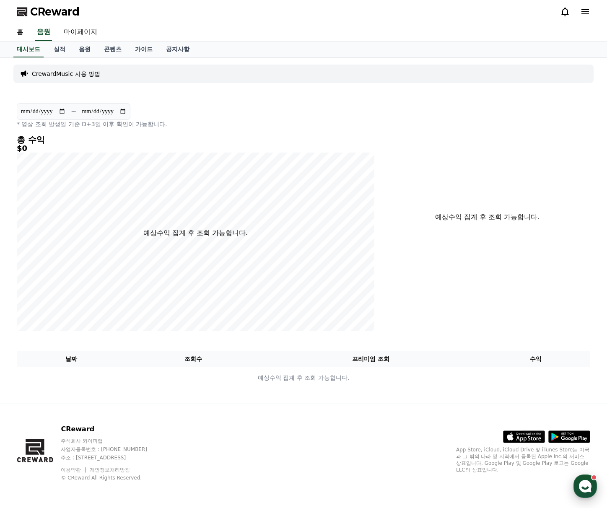
click at [594, 490] on div "button" at bounding box center [584, 486] width 23 height 23
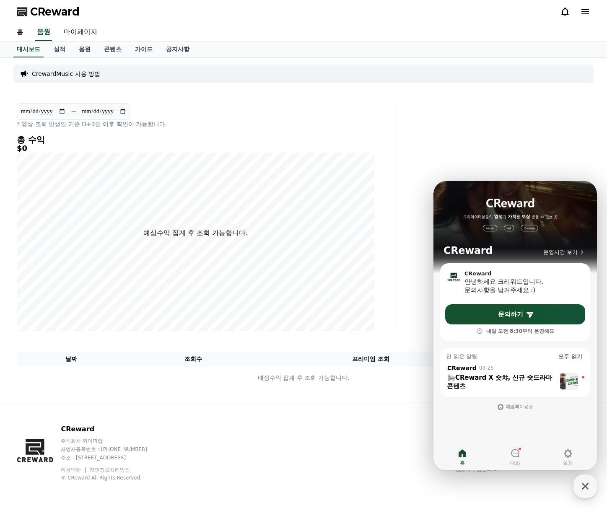
click at [495, 384] on div "CReward X 숏챠, 신규 숏드라마 콘텐츠 ​" at bounding box center [501, 382] width 109 height 17
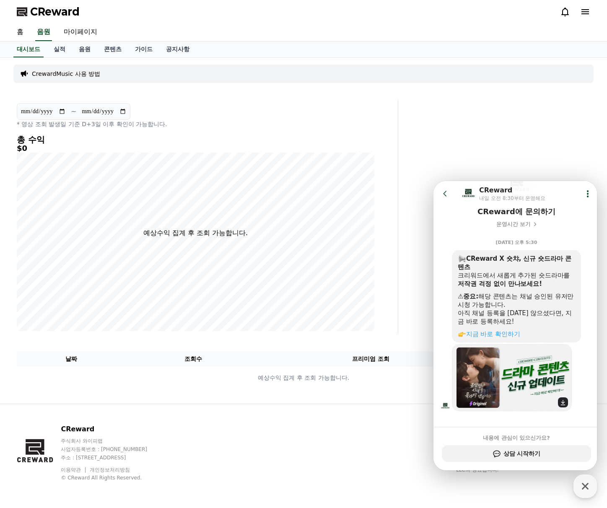
scroll to position [79, 0]
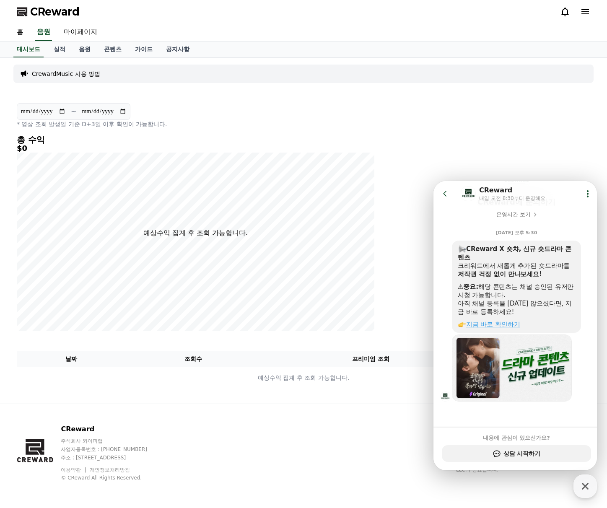
click at [516, 324] on link "지금 바로 확인하기" at bounding box center [493, 325] width 54 height 8
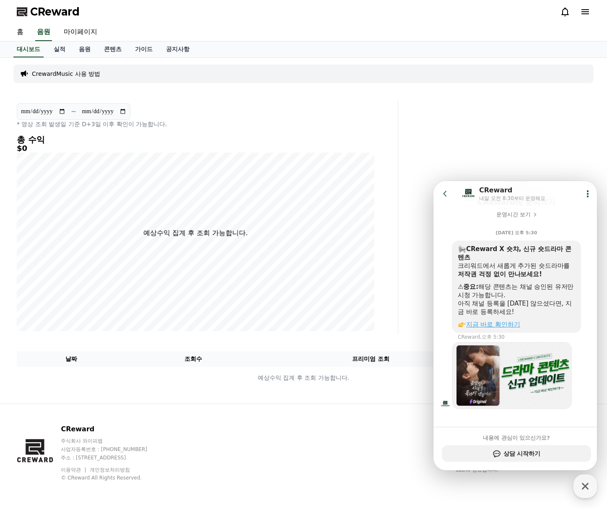
scroll to position [86, 0]
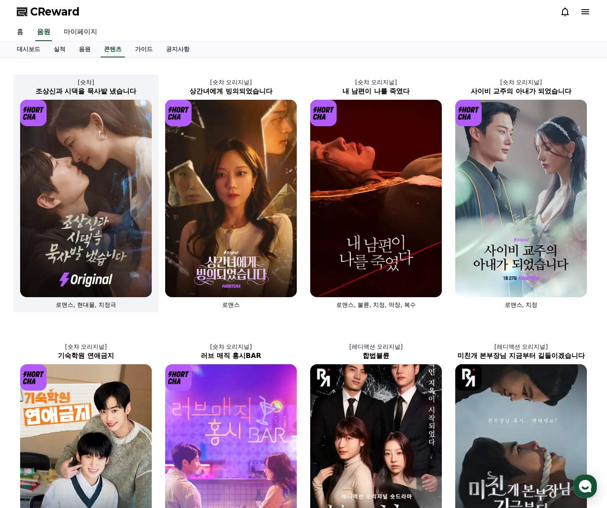
click at [146, 214] on img at bounding box center [86, 198] width 132 height 197
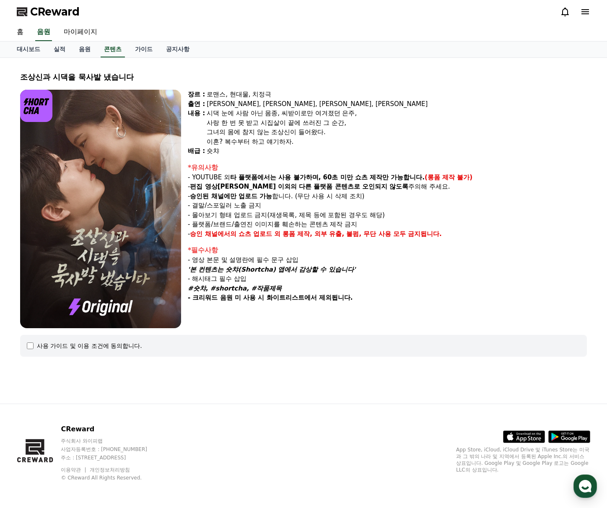
click at [32, 345] on div "사용 가이드 및 이용 조건에 동의합니다." at bounding box center [303, 346] width 553 height 8
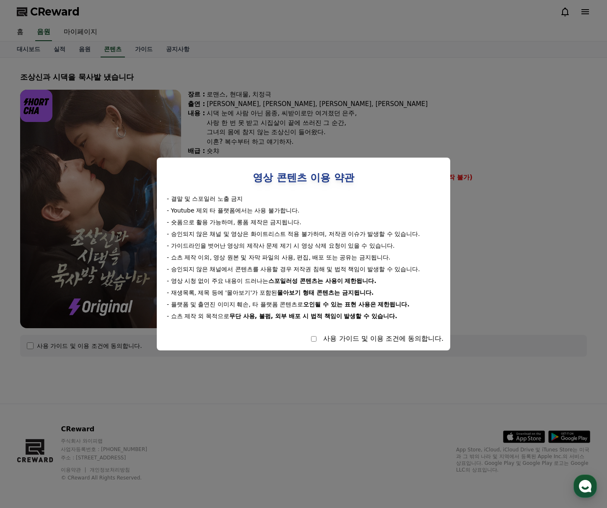
click at [310, 340] on div "사용 가이드 및 이용 조건에 동의합니다." at bounding box center [303, 339] width 280 height 10
click at [388, 92] on button "close modal" at bounding box center [303, 254] width 607 height 508
